Goal: Task Accomplishment & Management: Complete application form

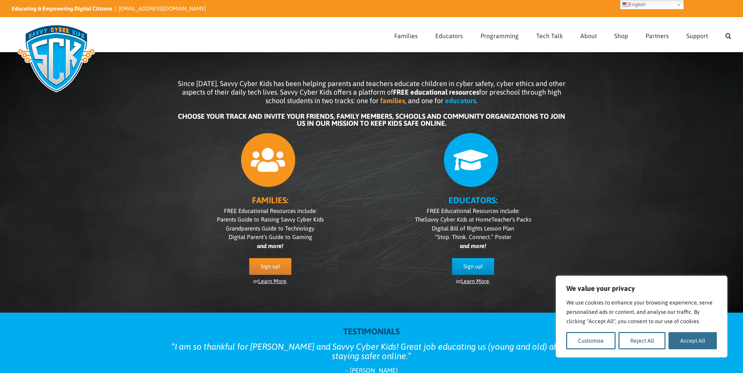
click at [684, 345] on button "Accept All" at bounding box center [692, 341] width 48 height 17
checkbox input "true"
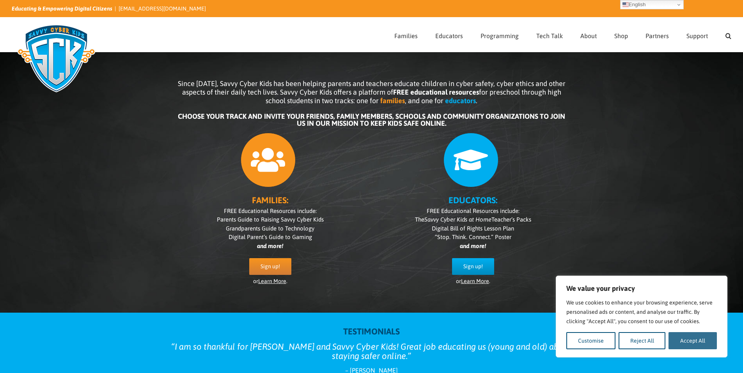
checkbox input "true"
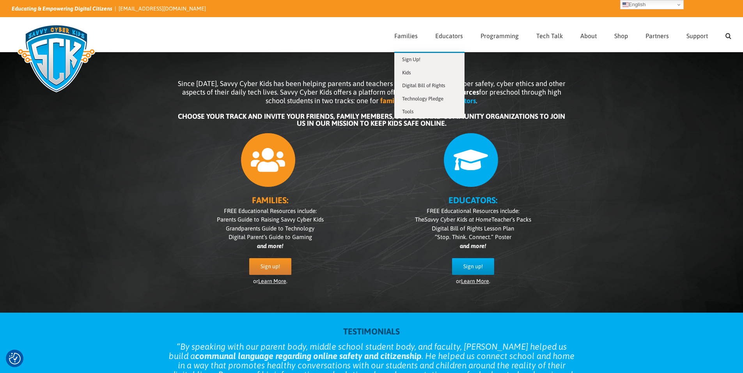
click at [434, 32] on li "Families Sign Up! Kids Digital Bill of Rights Technology Pledge Tools" at bounding box center [414, 35] width 41 height 34
click at [428, 67] on link "Kids" at bounding box center [429, 72] width 70 height 13
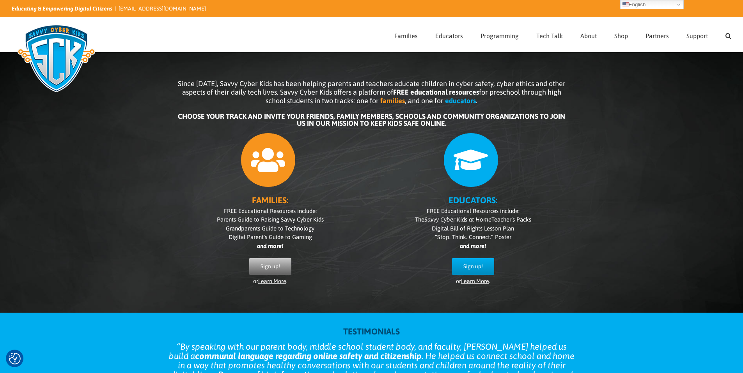
click at [269, 265] on span "Sign up!" at bounding box center [269, 267] width 19 height 7
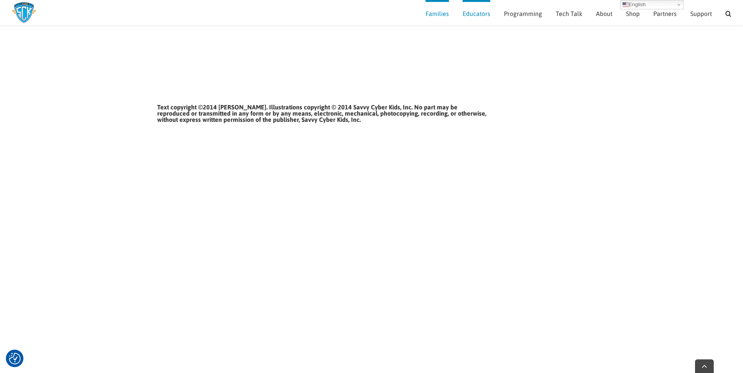
scroll to position [873, 0]
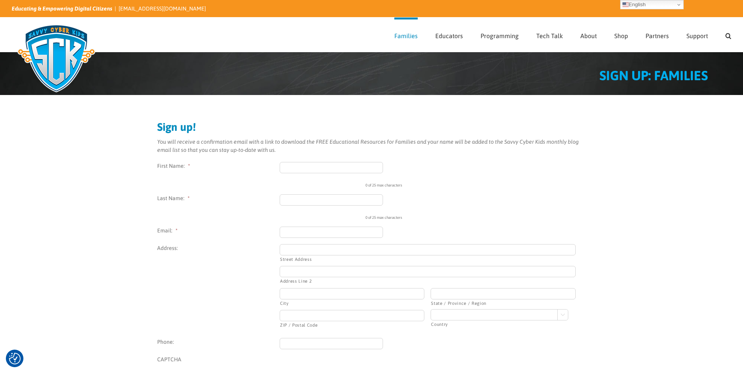
scroll to position [2, 0]
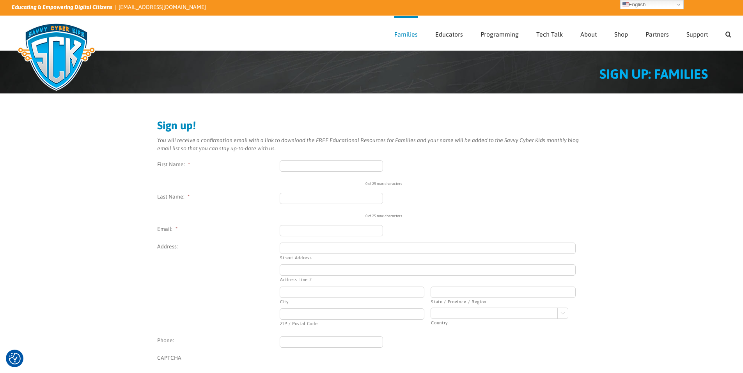
click at [308, 170] on input "First Name: *" at bounding box center [332, 166] width 104 height 11
type input "Krystal"
type input "Lang"
type input "kfourcat@gmail.com"
type input "8534 LITZSINGER RD"
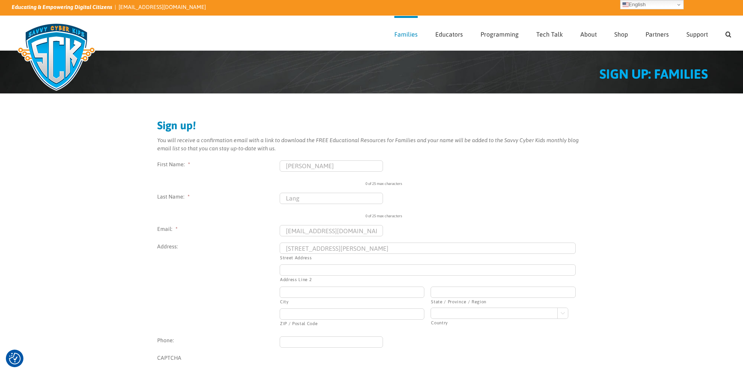
type input "Saint Louis"
type input "Missouri"
type input "63144"
select select "United States"
type input "(636) 634-0436"
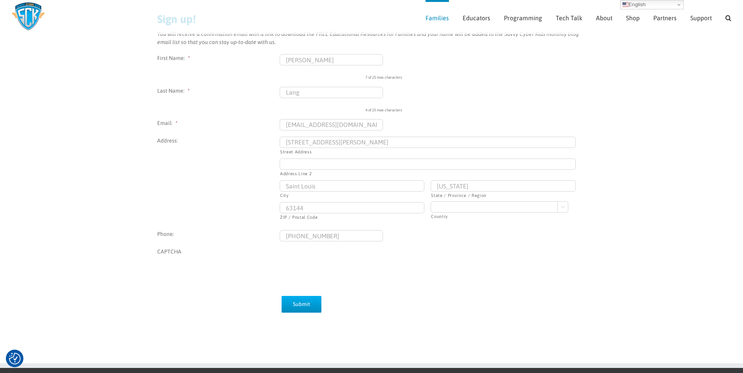
scroll to position [115, 0]
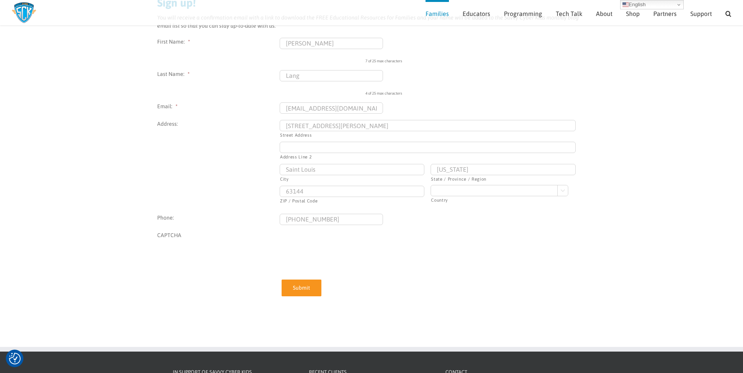
click at [296, 288] on input "Submit" at bounding box center [301, 288] width 40 height 17
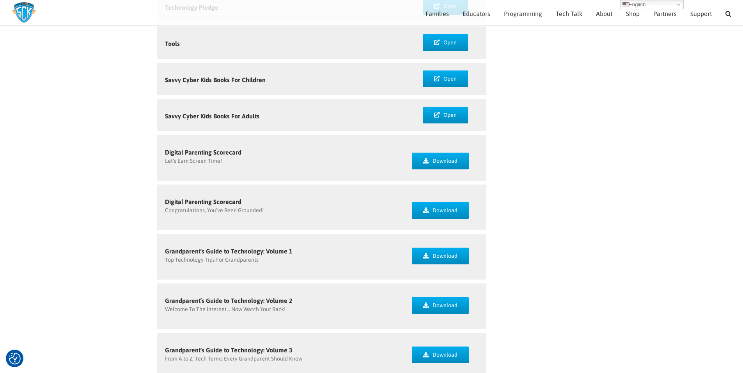
scroll to position [18, 0]
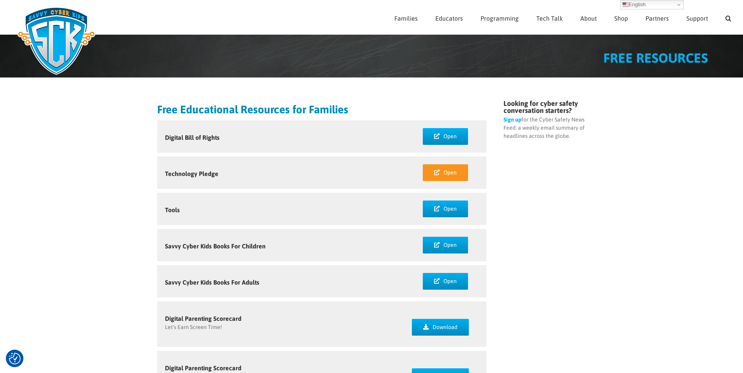
click at [437, 168] on link "Open" at bounding box center [445, 173] width 45 height 17
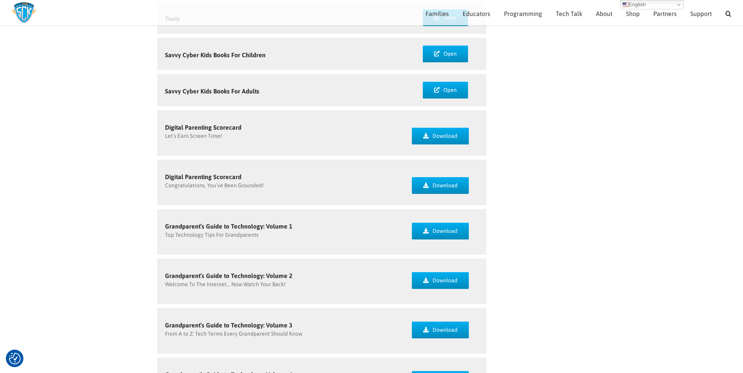
scroll to position [0, 0]
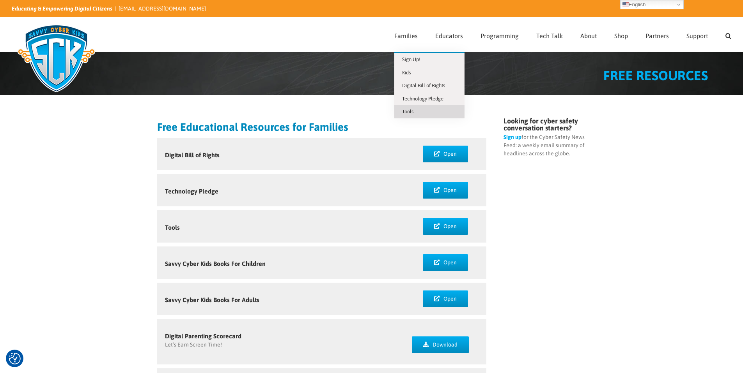
click at [430, 110] on link "Tools" at bounding box center [429, 111] width 70 height 13
